Goal: Task Accomplishment & Management: Use online tool/utility

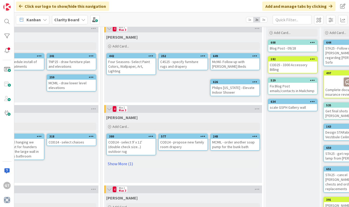
scroll to position [27, 343]
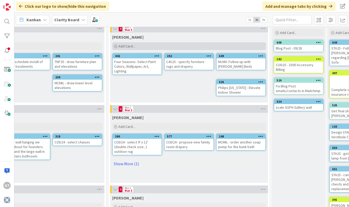
click at [115, 47] on icon at bounding box center [115, 46] width 3 height 3
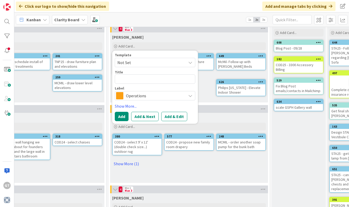
click at [149, 98] on span "Operations" at bounding box center [155, 95] width 58 height 7
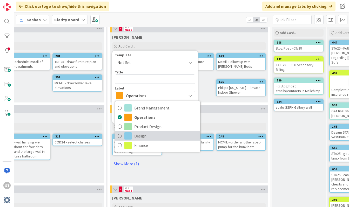
click at [120, 133] on icon at bounding box center [119, 136] width 4 height 8
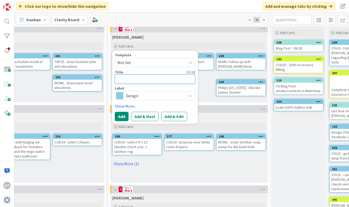
click at [136, 81] on textarea at bounding box center [155, 78] width 80 height 9
type textarea "x"
type textarea "R"
type textarea "x"
type textarea "Re"
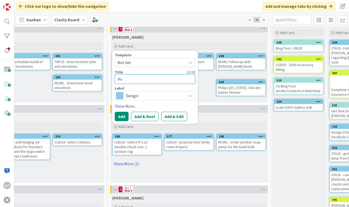
type textarea "x"
type textarea "Rea"
type textarea "x"
type textarea "Reac"
type textarea "x"
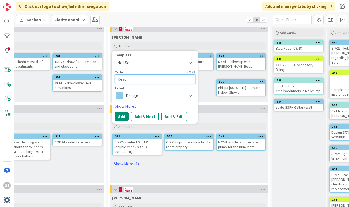
type textarea "Reach"
type textarea "x"
type textarea "Reach"
type textarea "x"
type textarea "Reach f"
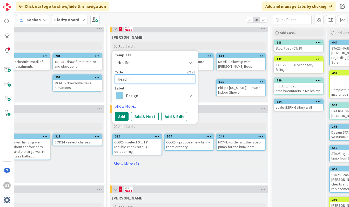
type textarea "x"
type textarea "Reach"
type textarea "x"
type textarea "Reach o"
type textarea "x"
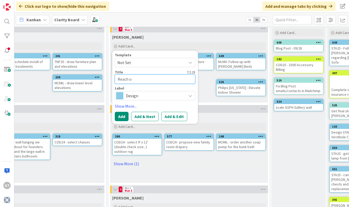
type textarea "Reach ou"
type textarea "x"
type textarea "Reach out"
type textarea "x"
type textarea "Reach out"
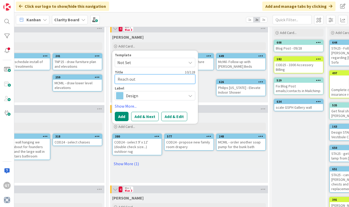
type textarea "x"
type textarea "Reach out t"
type textarea "x"
type textarea "Reach out to"
type textarea "x"
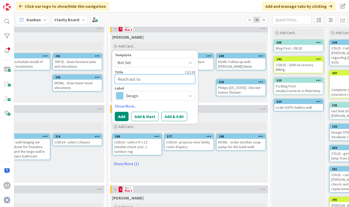
type textarea "Reach out to"
type textarea "x"
type textarea "Reach out to K"
type textarea "x"
type textarea "Reach out to Ka"
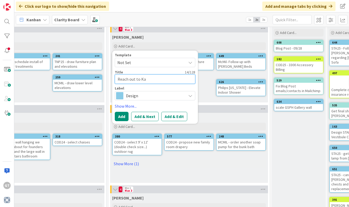
type textarea "x"
type textarea "Reach out to [GEOGRAPHIC_DATA]"
type textarea "x"
type textarea "Reach out to Ka"
type textarea "x"
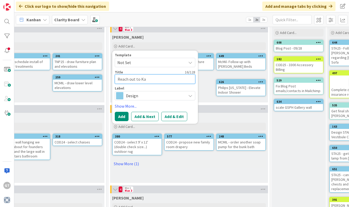
type textarea "Reach out to K"
type textarea "x"
type textarea "Reach out to"
type textarea "x"
type textarea "Reach out to J"
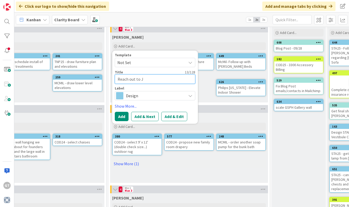
type textarea "x"
type textarea "Reach out to [PERSON_NAME]"
type textarea "x"
type textarea "Reach out to Jar"
type textarea "x"
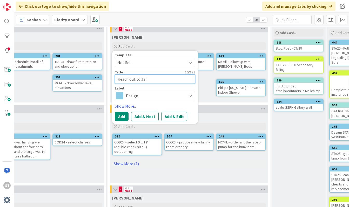
type textarea "Reach out to Jare"
type textarea "x"
type textarea "Reach out to Jarek"
type textarea "x"
type textarea "Reach out to Jarek"
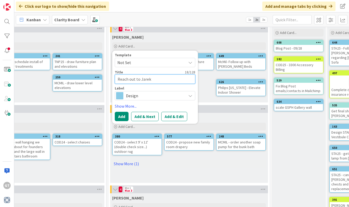
type textarea "x"
type textarea "Reach out to Jarek o"
type textarea "x"
type textarea "Reach out to Jarek on"
type textarea "x"
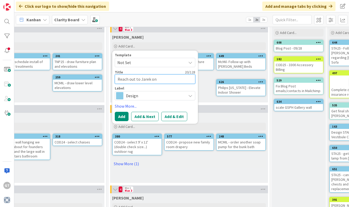
type textarea "Reach out to Jarek on"
type textarea "x"
type textarea "Reach out to Jarek on S"
type textarea "x"
type textarea "Reach out to Jarek on Si"
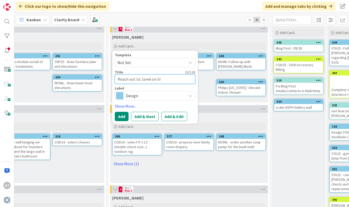
type textarea "x"
type textarea "Reach out to Jarek on Sid"
type textarea "x"
type textarea "Reach out to Jarek on Side"
type textarea "x"
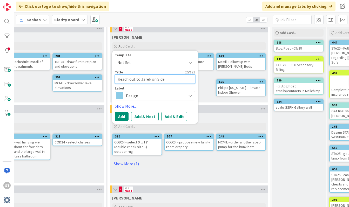
type textarea "Reach out to Jarek on Side"
type textarea "x"
type textarea "Reach out to Jarek on Side P"
type textarea "x"
type textarea "Reach out to Jarek on Side Pa"
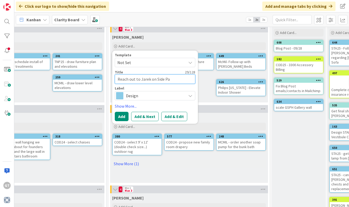
type textarea "x"
type textarea "Reach out to Jarek on Side Pan"
type textarea "x"
type textarea "Reach out to Jarek on Side Pane"
type textarea "x"
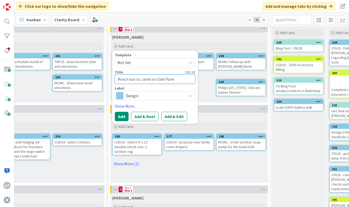
type textarea "Reach out to Jarek on Side Panel"
type textarea "x"
type textarea "Reach out to Jarek on Side Panels"
type textarea "x"
type textarea "Reach out to Jarek on Side Panels"
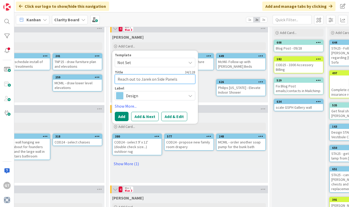
click at [118, 82] on textarea "Reach out to Jarek on Side Panels" at bounding box center [155, 78] width 80 height 9
click at [117, 77] on textarea "Reach out to Jarek on Side Panels" at bounding box center [155, 78] width 80 height 9
type textarea "x"
type textarea "LReach out to Jarek on Side Panels"
type textarea "x"
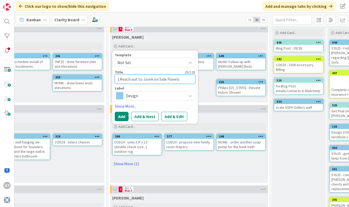
type textarea "LAReach out to Jarek on Side Panels"
type textarea "x"
type textarea "LAZReach out to Jarek on Side Panels"
type textarea "x"
type textarea "LAZ2Reach out to Jarek on Side Panels"
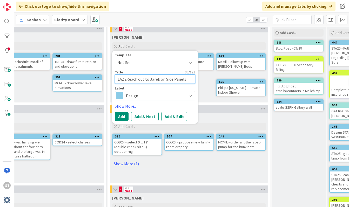
type textarea "x"
type textarea "LAZ25Reach out to Jarek on Side Panels"
type textarea "x"
type textarea "LAZ25 Reach out to Jarek on Side Panels"
click at [124, 118] on button "Add" at bounding box center [122, 116] width 14 height 9
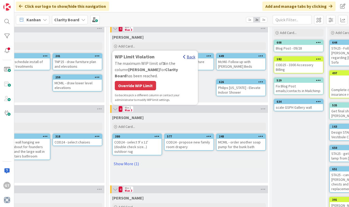
click at [190, 58] on div "Back" at bounding box center [189, 57] width 12 height 6
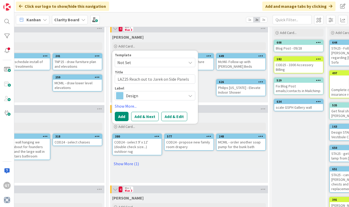
click at [205, 100] on div "[PERSON_NAME] Add Card... Template Not Set Title 40 / 128 LAZ25 Reach out to Ja…" at bounding box center [189, 67] width 158 height 70
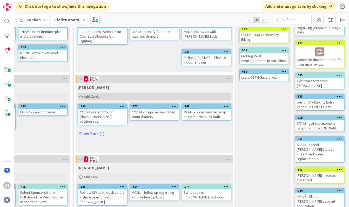
scroll to position [66, 377]
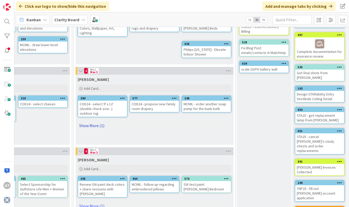
click at [90, 121] on link "Show More (1)" at bounding box center [155, 125] width 154 height 8
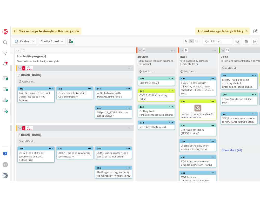
scroll to position [0, 432]
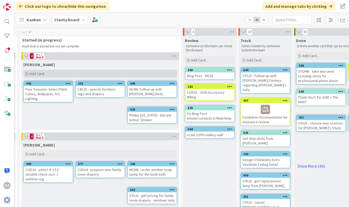
click at [27, 74] on icon at bounding box center [26, 73] width 3 height 3
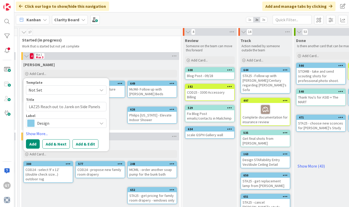
click at [61, 91] on span "Not Set" at bounding box center [61, 90] width 65 height 7
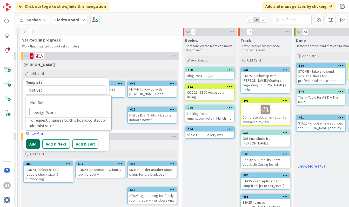
click at [31, 144] on button "Add" at bounding box center [33, 143] width 14 height 9
type textarea "x"
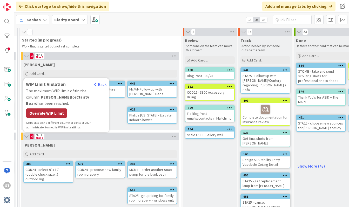
click at [53, 108] on div "Override WIP Limit" at bounding box center [46, 112] width 41 height 9
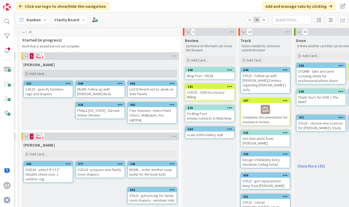
click at [31, 74] on span "Add Card..." at bounding box center [38, 73] width 17 height 5
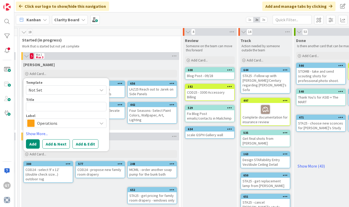
click at [51, 125] on span "Operations" at bounding box center [66, 123] width 58 height 7
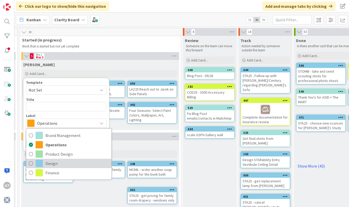
click at [30, 164] on icon at bounding box center [31, 164] width 4 height 8
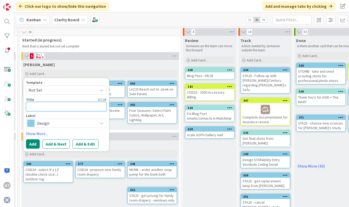
click at [41, 107] on textarea at bounding box center [66, 106] width 80 height 9
